Goal: Information Seeking & Learning: Learn about a topic

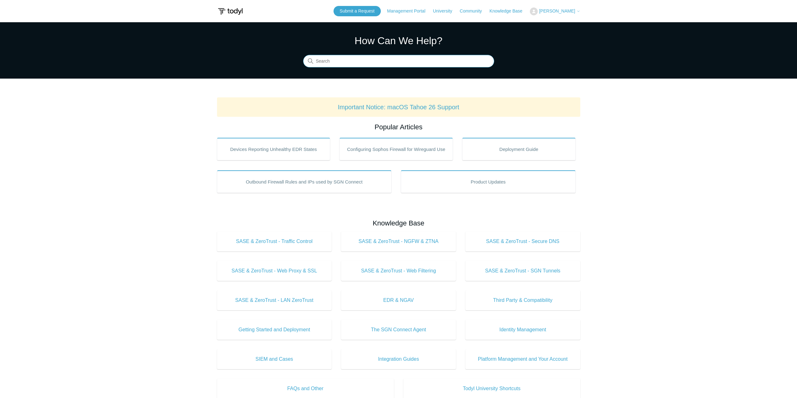
click at [421, 63] on input "Search" at bounding box center [398, 61] width 191 height 13
type input "azure"
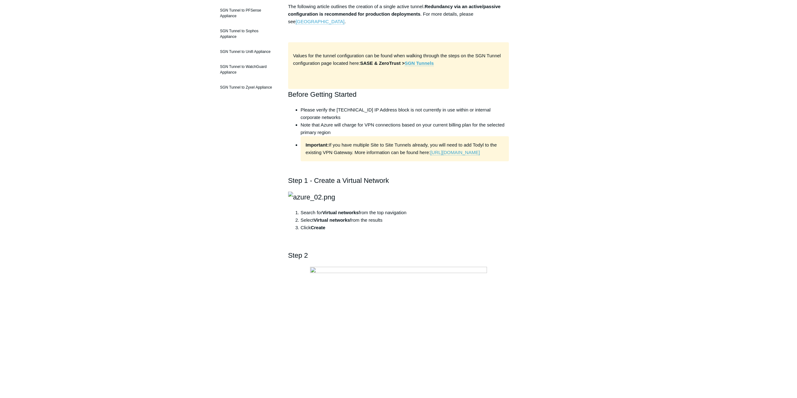
scroll to position [188, 0]
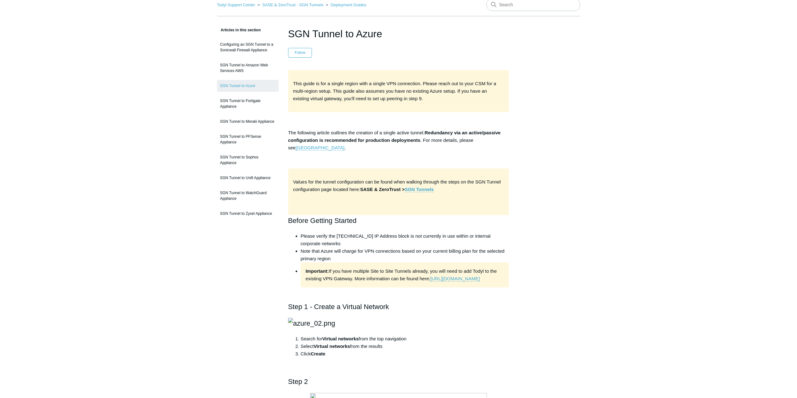
scroll to position [0, 0]
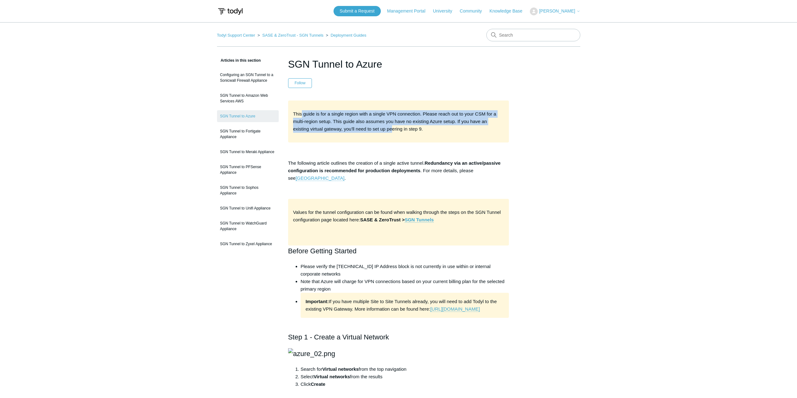
drag, startPoint x: 366, startPoint y: 115, endPoint x: 377, endPoint y: 131, distance: 19.9
click at [377, 131] on span "This guide is for a single region with a single VPN connection. Please reach ou…" at bounding box center [394, 121] width 203 height 20
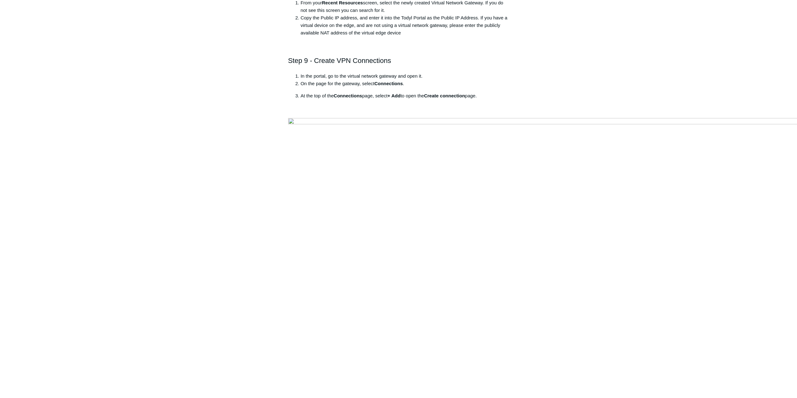
scroll to position [3540, 0]
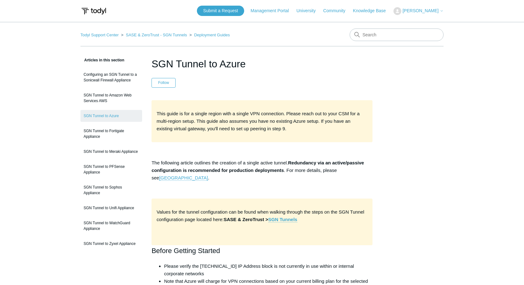
scroll to position [0, 0]
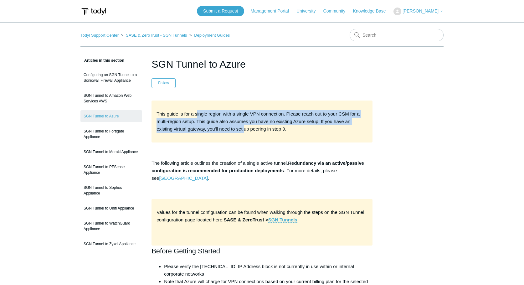
drag, startPoint x: 197, startPoint y: 114, endPoint x: 227, endPoint y: 129, distance: 34.2
click at [227, 129] on span "This guide is for a single region with a single VPN connection. Please reach ou…" at bounding box center [258, 121] width 203 height 20
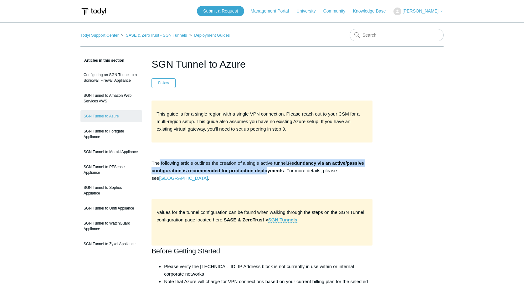
drag, startPoint x: 159, startPoint y: 164, endPoint x: 268, endPoint y: 172, distance: 109.0
click at [268, 172] on p "The following article outlines the creation of a single active tunnel. Redundan…" at bounding box center [262, 170] width 221 height 23
click at [268, 172] on strong "Redundancy via an active/passive configuration is recommended for production de…" at bounding box center [258, 166] width 213 height 13
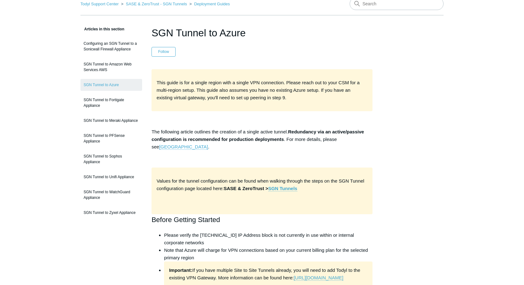
scroll to position [63, 0]
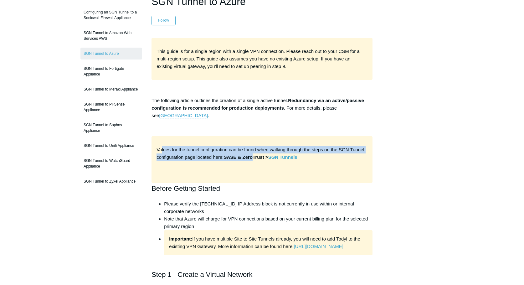
drag, startPoint x: 161, startPoint y: 152, endPoint x: 254, endPoint y: 156, distance: 93.5
click at [254, 156] on p "Values for the tunnel configuration can be found when walking through the steps…" at bounding box center [262, 153] width 211 height 15
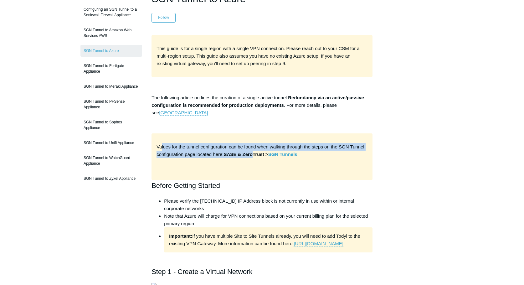
scroll to position [0, 0]
